Goal: Information Seeking & Learning: Learn about a topic

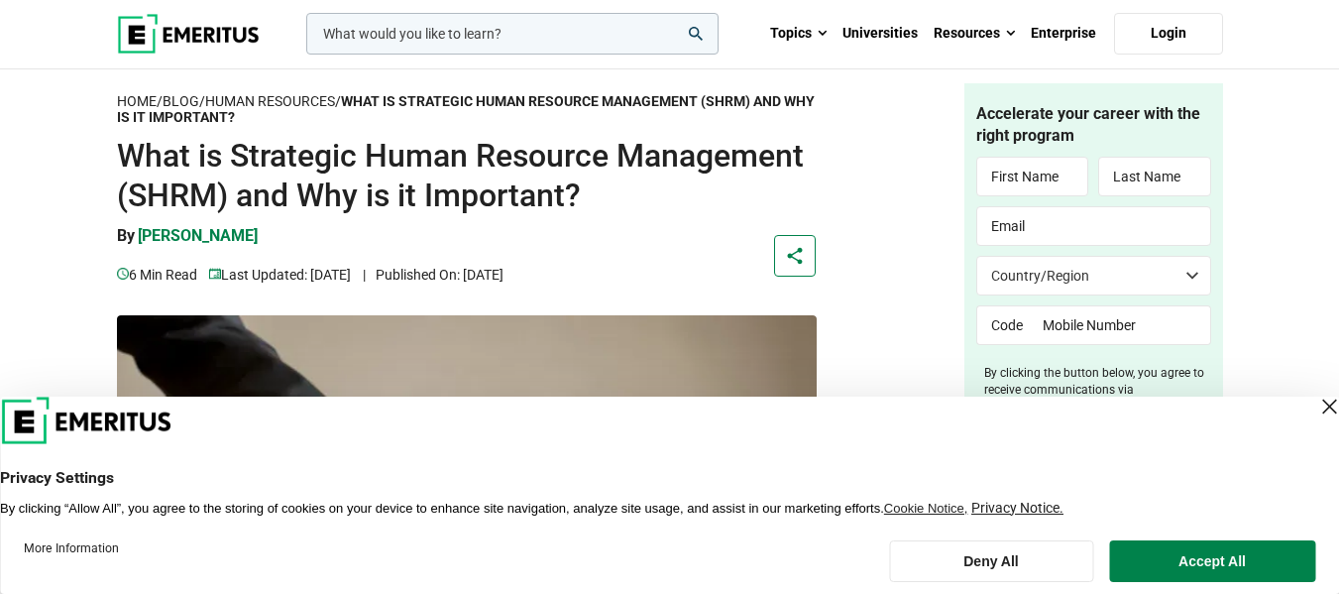
scroll to position [40, 0]
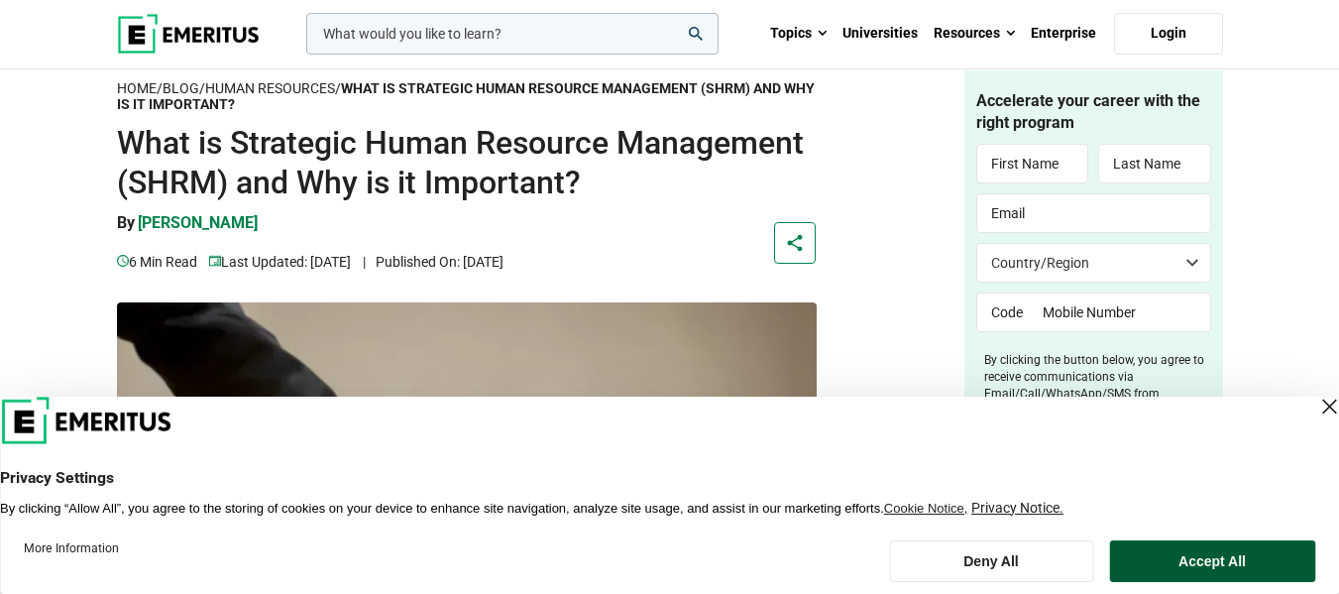
click at [1228, 557] on button "Accept All" at bounding box center [1212, 561] width 206 height 42
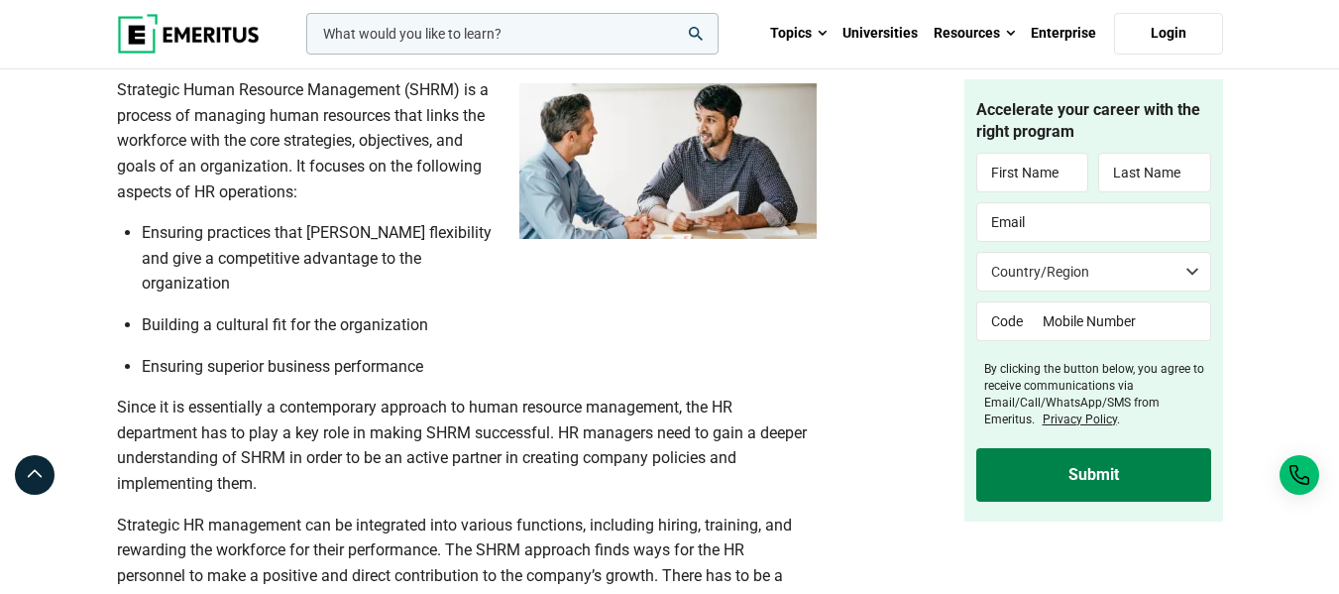
scroll to position [1373, 0]
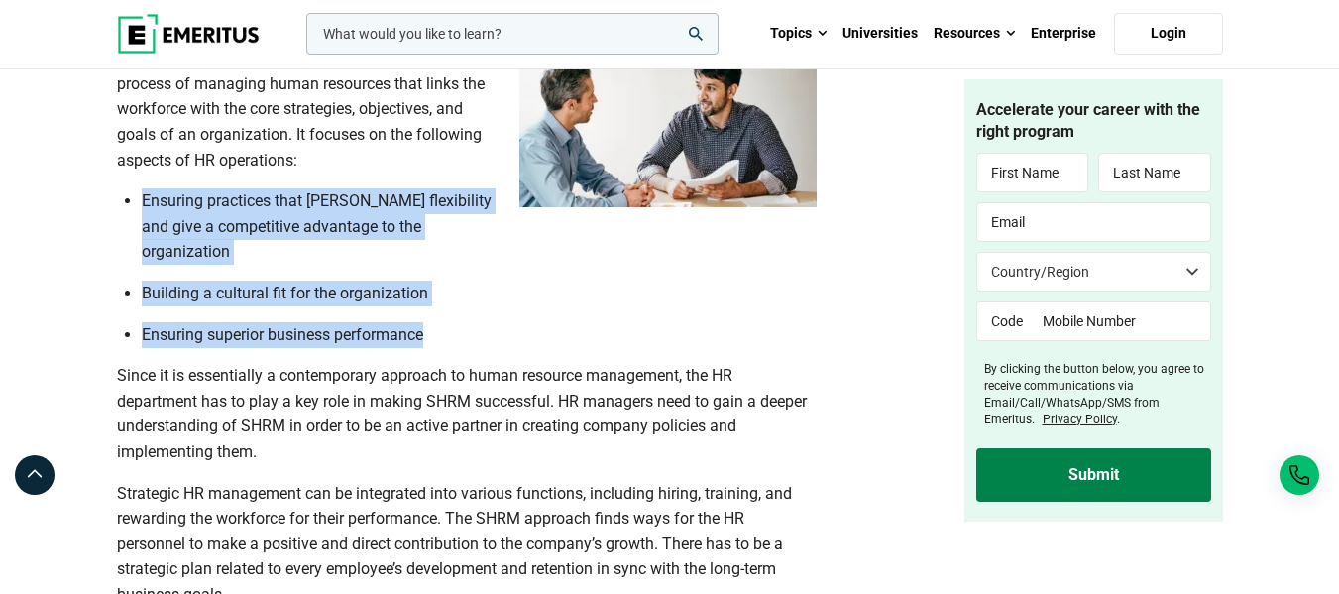
drag, startPoint x: 113, startPoint y: 199, endPoint x: 424, endPoint y: 299, distance: 326.8
copy ul "Ensuring practices that [PERSON_NAME] flexibility and give a competitive advant…"
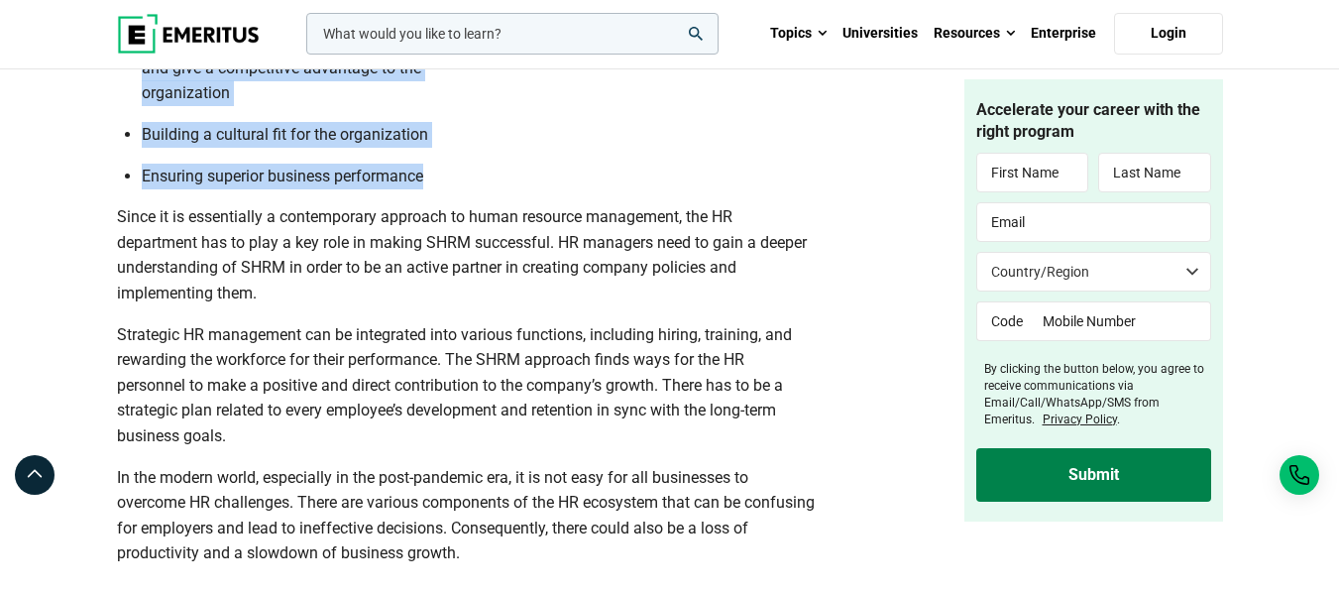
scroll to position [1572, 0]
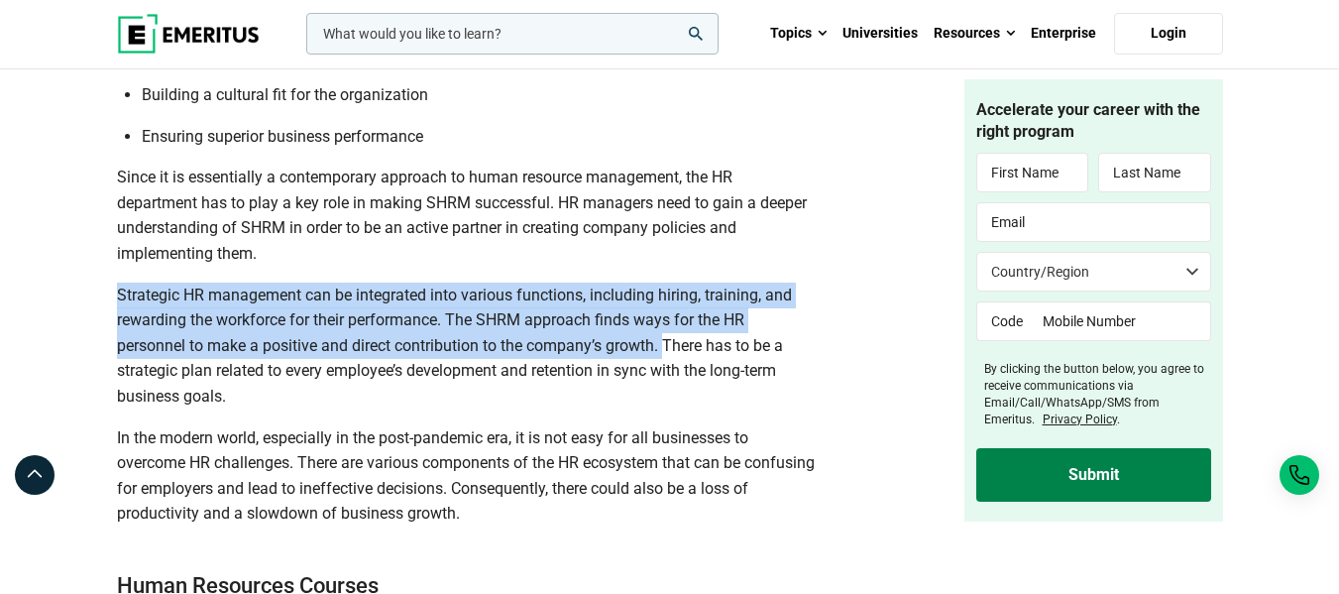
drag, startPoint x: 119, startPoint y: 262, endPoint x: 670, endPoint y: 320, distance: 554.0
click at [670, 320] on p "Strategic HR management can be integrated into various functions, including hir…" at bounding box center [467, 345] width 700 height 127
copy p "Strategic HR management can be integrated into various functions, including hir…"
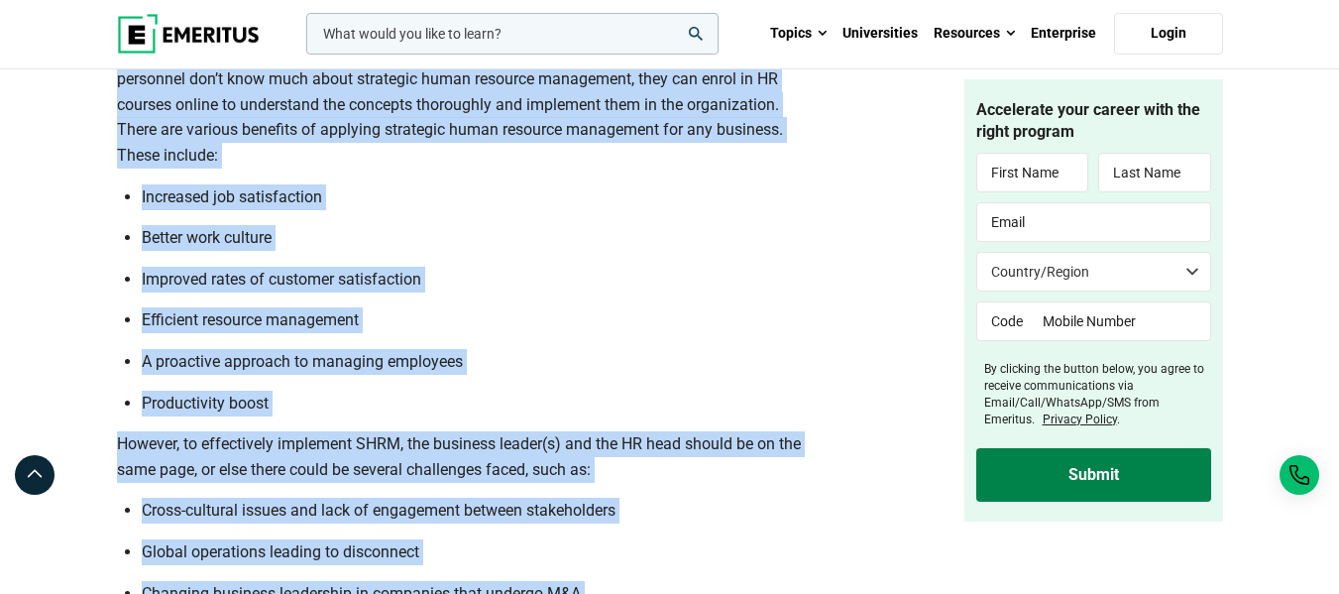
scroll to position [3467, 0]
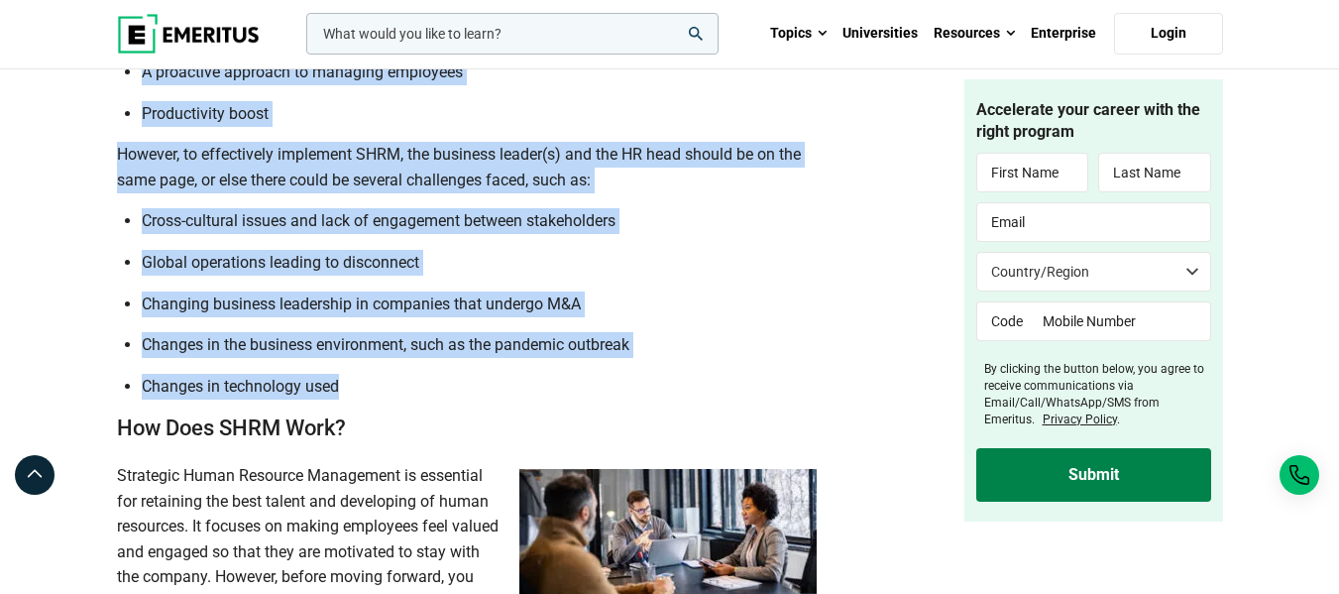
drag, startPoint x: 112, startPoint y: 122, endPoint x: 444, endPoint y: 359, distance: 407.8
copy div "Loremipsum do Sitametco Adipi Elitsedd Eiusmodtem (INCI) Utlaboreet dolo magnaa…"
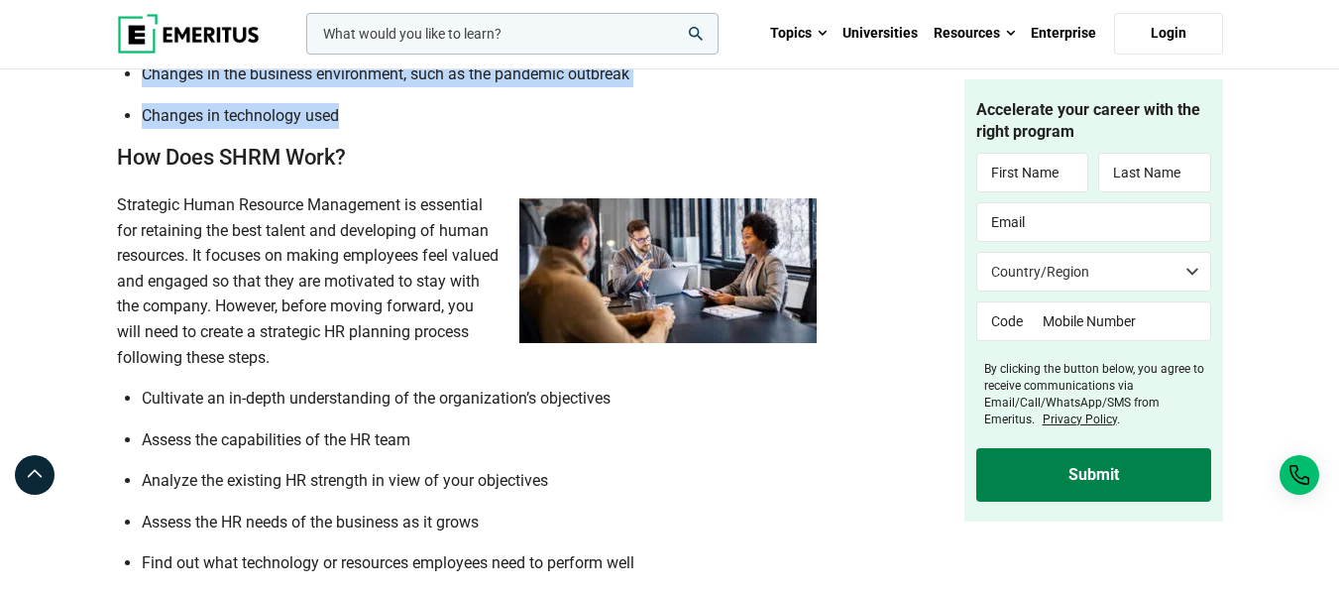
scroll to position [3744, 0]
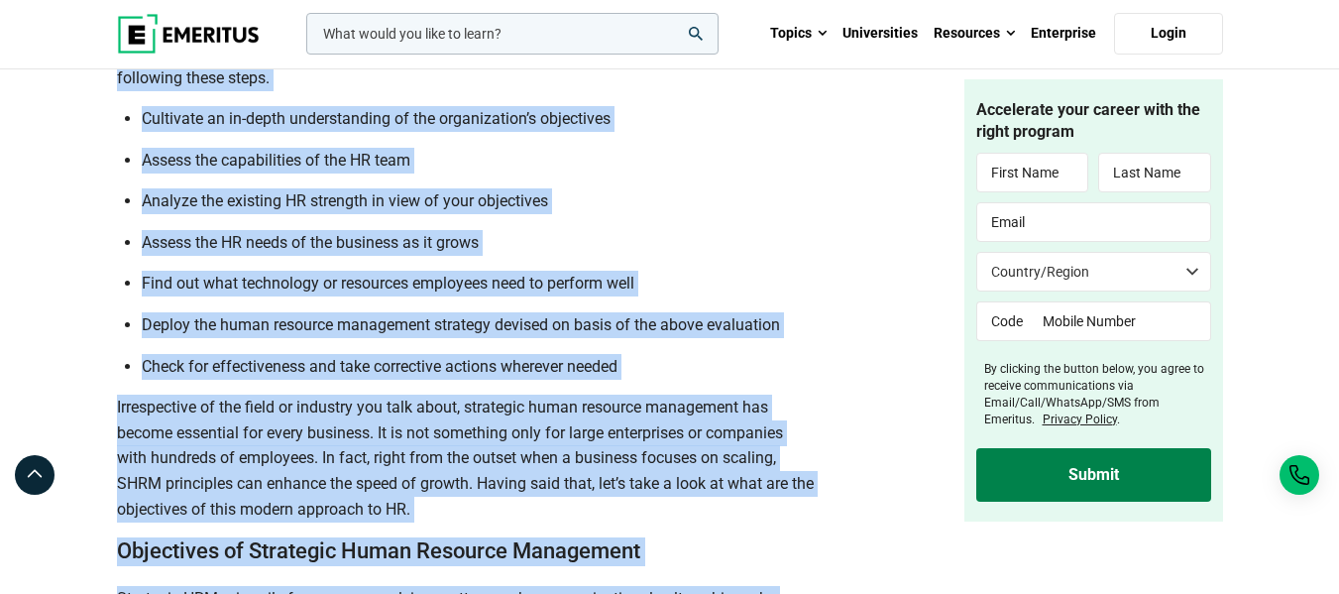
scroll to position [4274, 0]
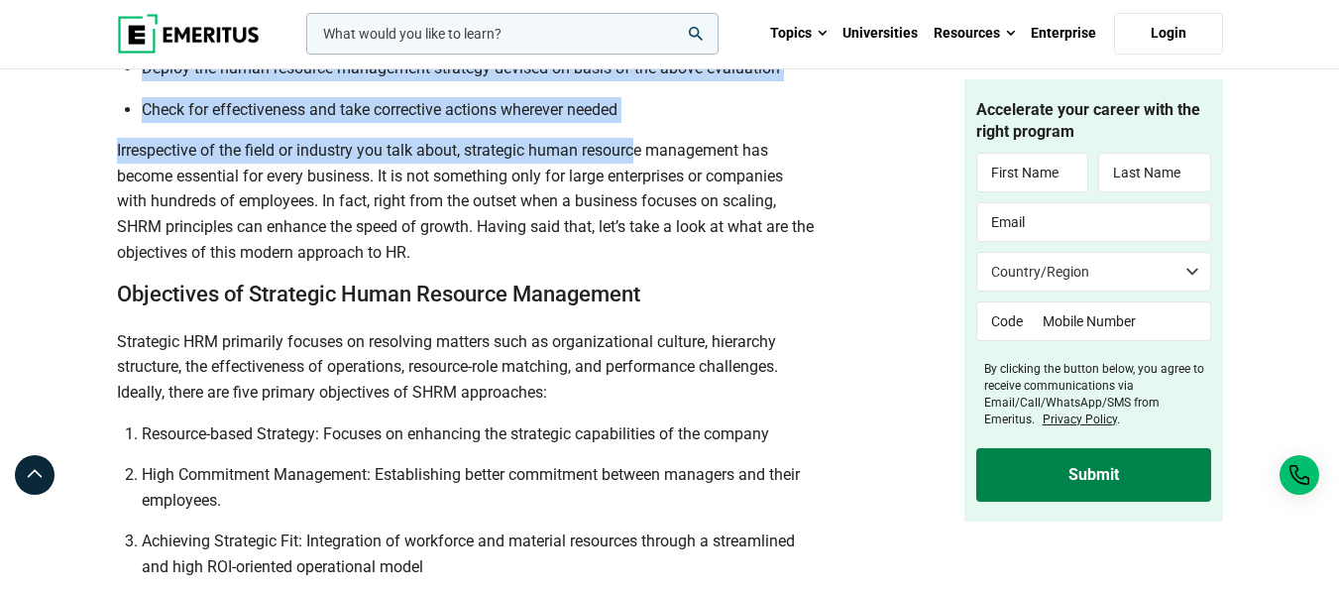
drag, startPoint x: 107, startPoint y: 125, endPoint x: 651, endPoint y: 97, distance: 544.7
copy div "How Does SHRM Work? Strategic Human Resource Management is essential for retain…"
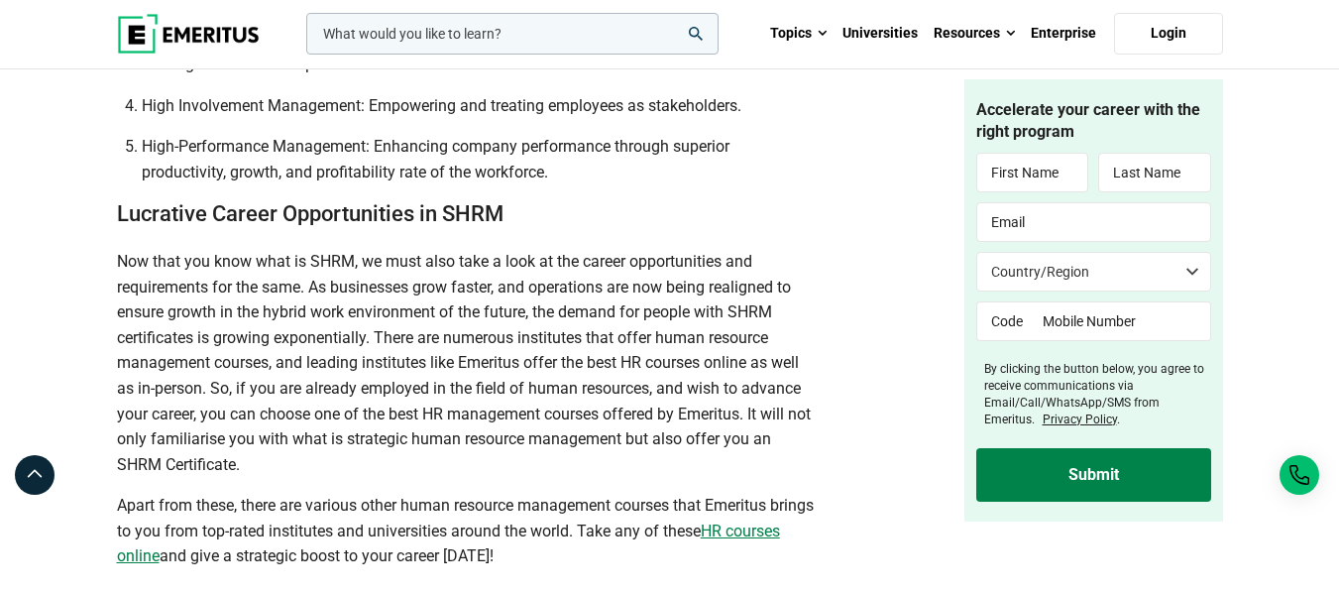
scroll to position [4867, 0]
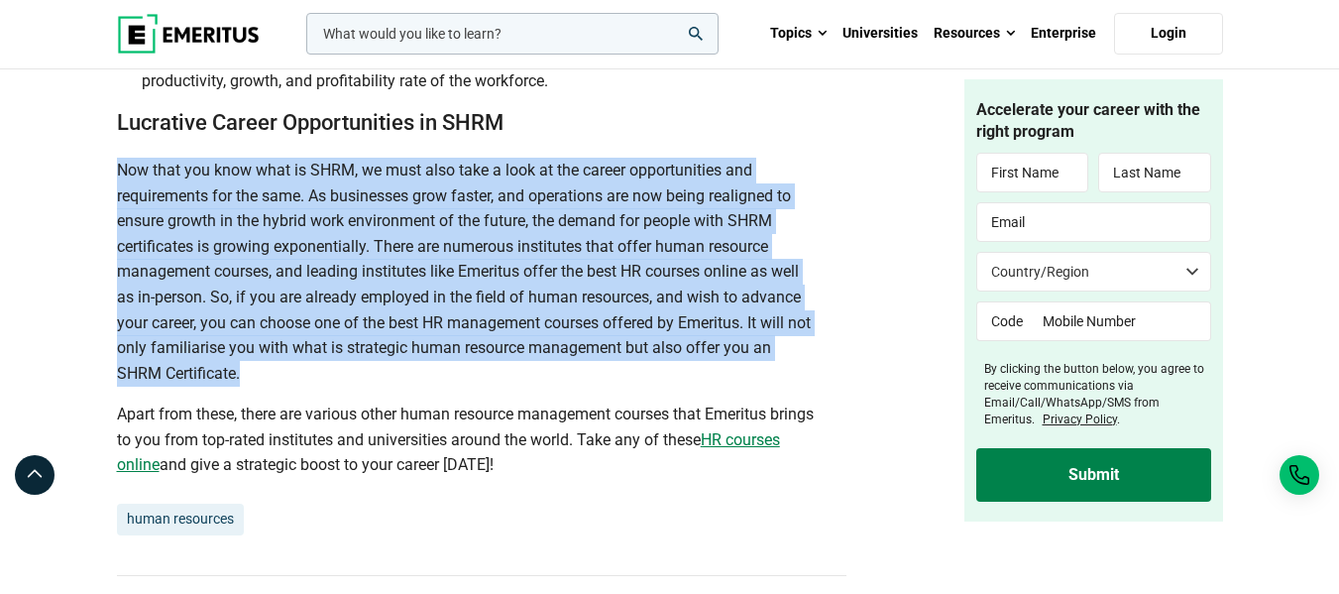
drag, startPoint x: 114, startPoint y: 142, endPoint x: 549, endPoint y: 348, distance: 481.3
copy p "Now that you know what is SHRM, we must also take a look at the career opportun…"
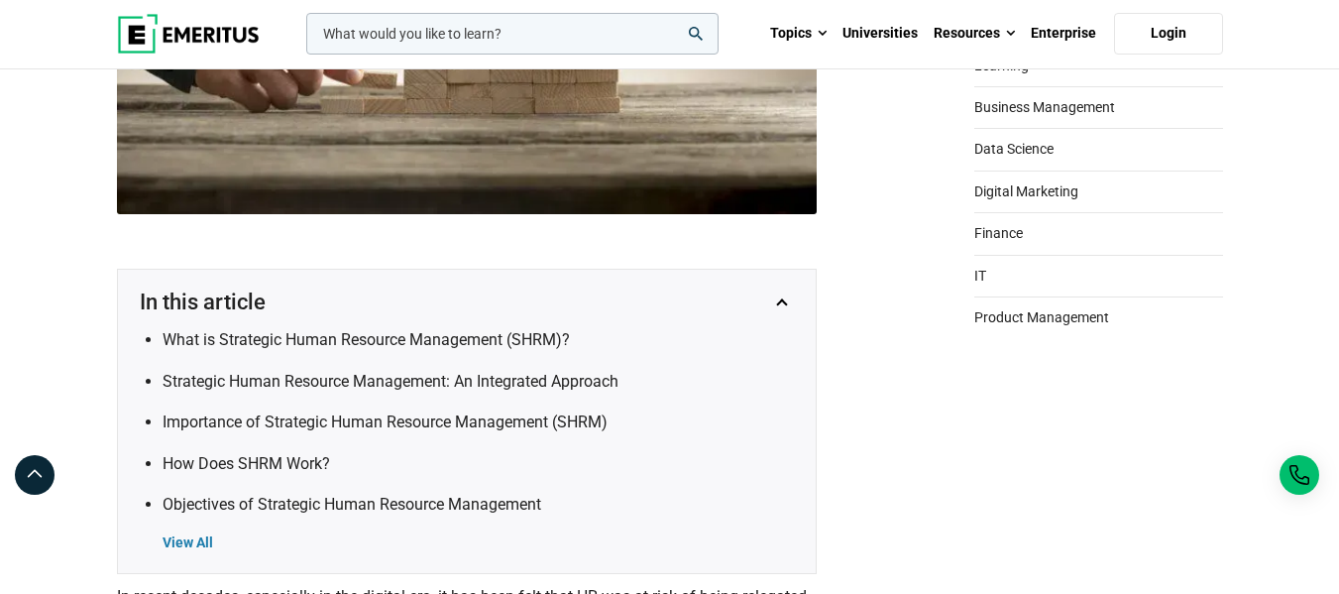
scroll to position [76, 0]
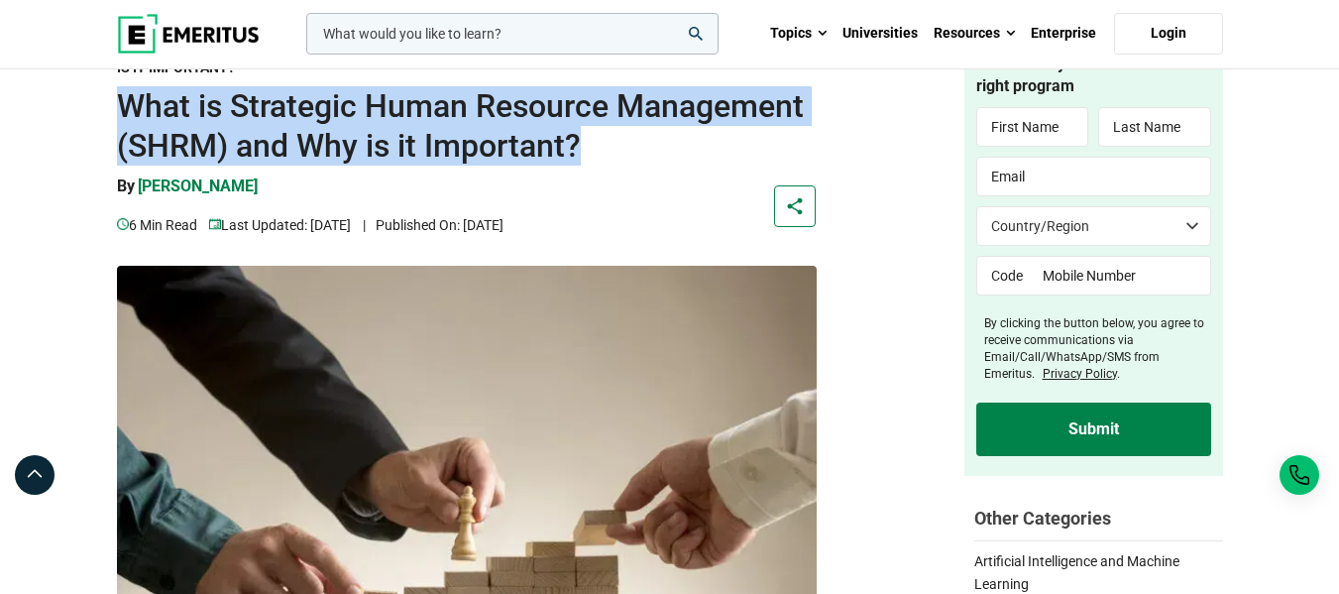
drag, startPoint x: 110, startPoint y: 102, endPoint x: 579, endPoint y: 144, distance: 470.5
copy h1 "What is Strategic Human Resource Management (SHRM) and Why is it Important?"
